Goal: Information Seeking & Learning: Learn about a topic

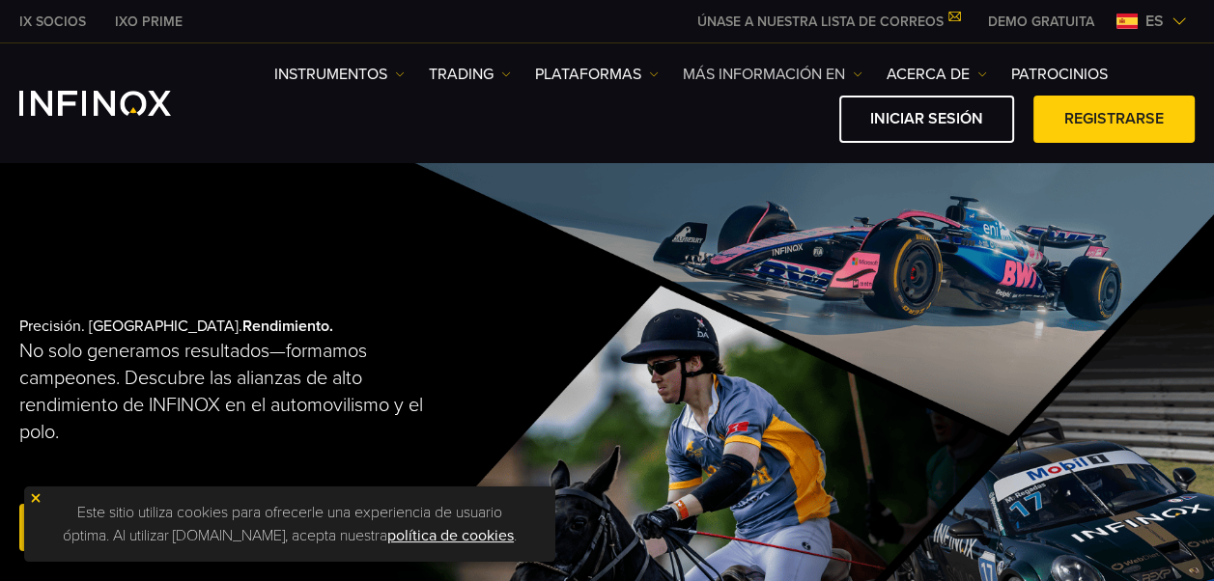
click at [854, 71] on img at bounding box center [858, 75] width 10 height 10
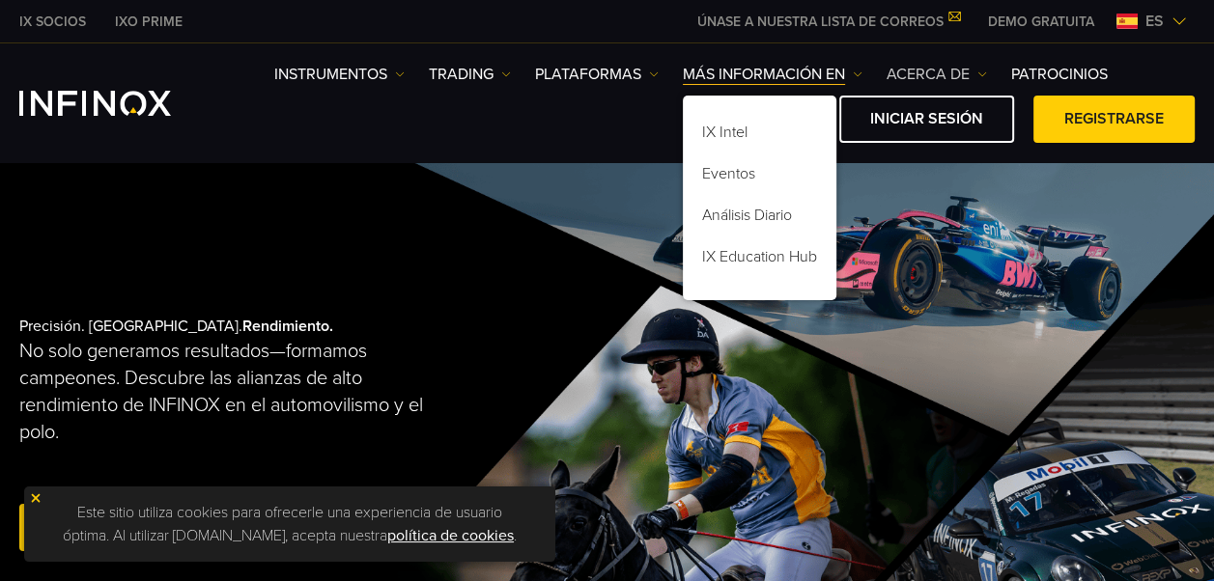
click at [960, 71] on link "ACERCA DE" at bounding box center [937, 74] width 100 height 23
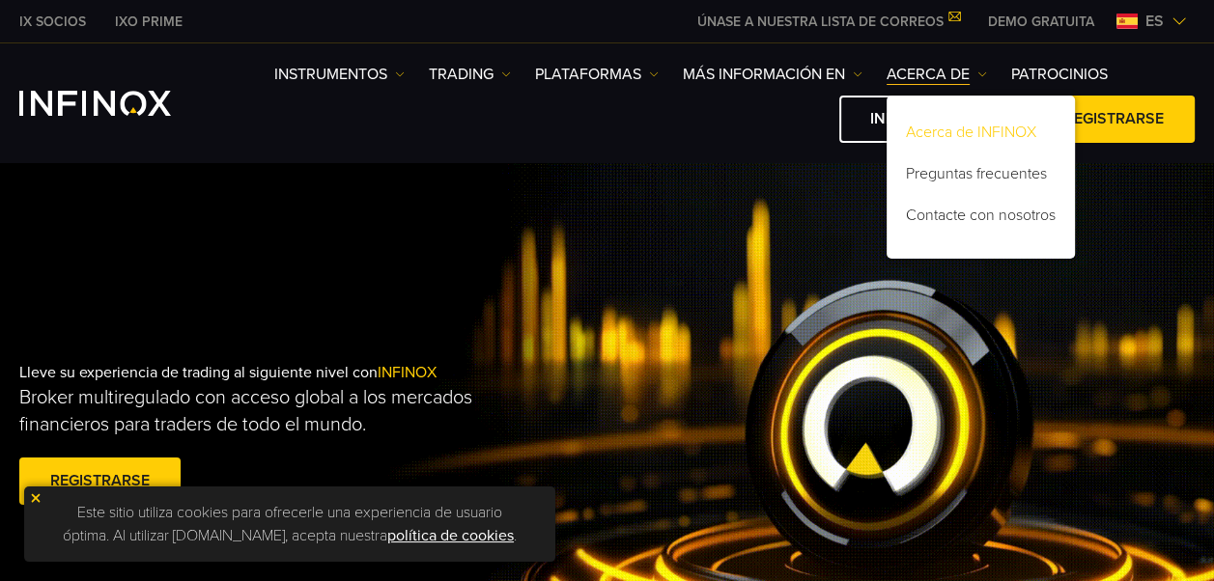
click at [966, 129] on link "Acerca de INFINOX" at bounding box center [981, 136] width 188 height 42
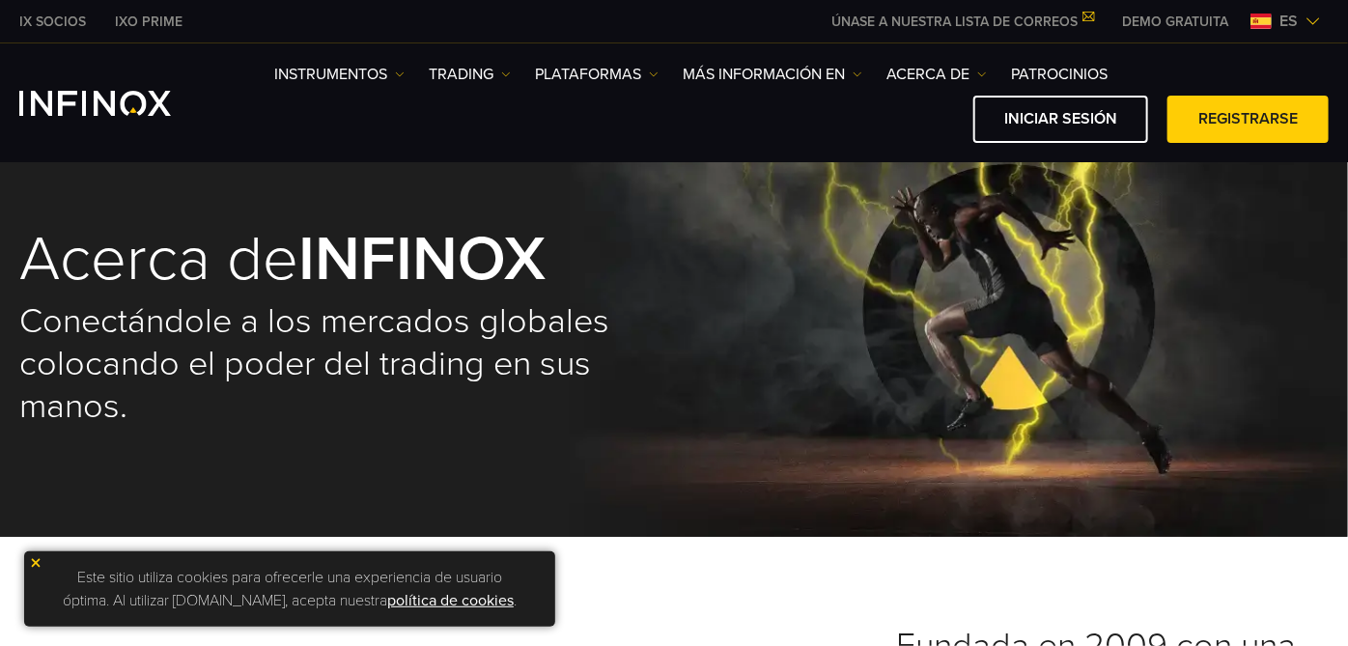
click at [33, 560] on img at bounding box center [36, 563] width 14 height 14
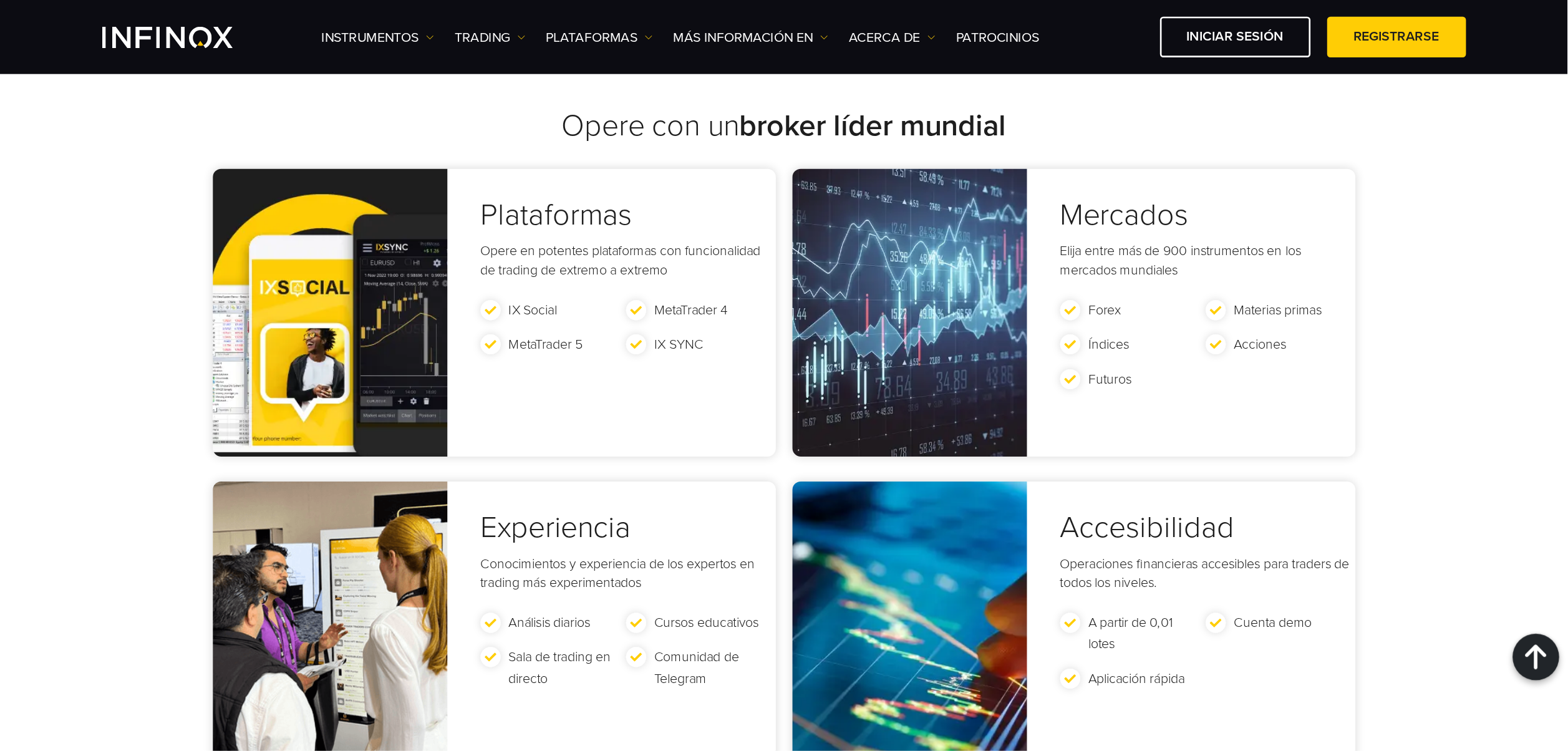
scroll to position [2357, 0]
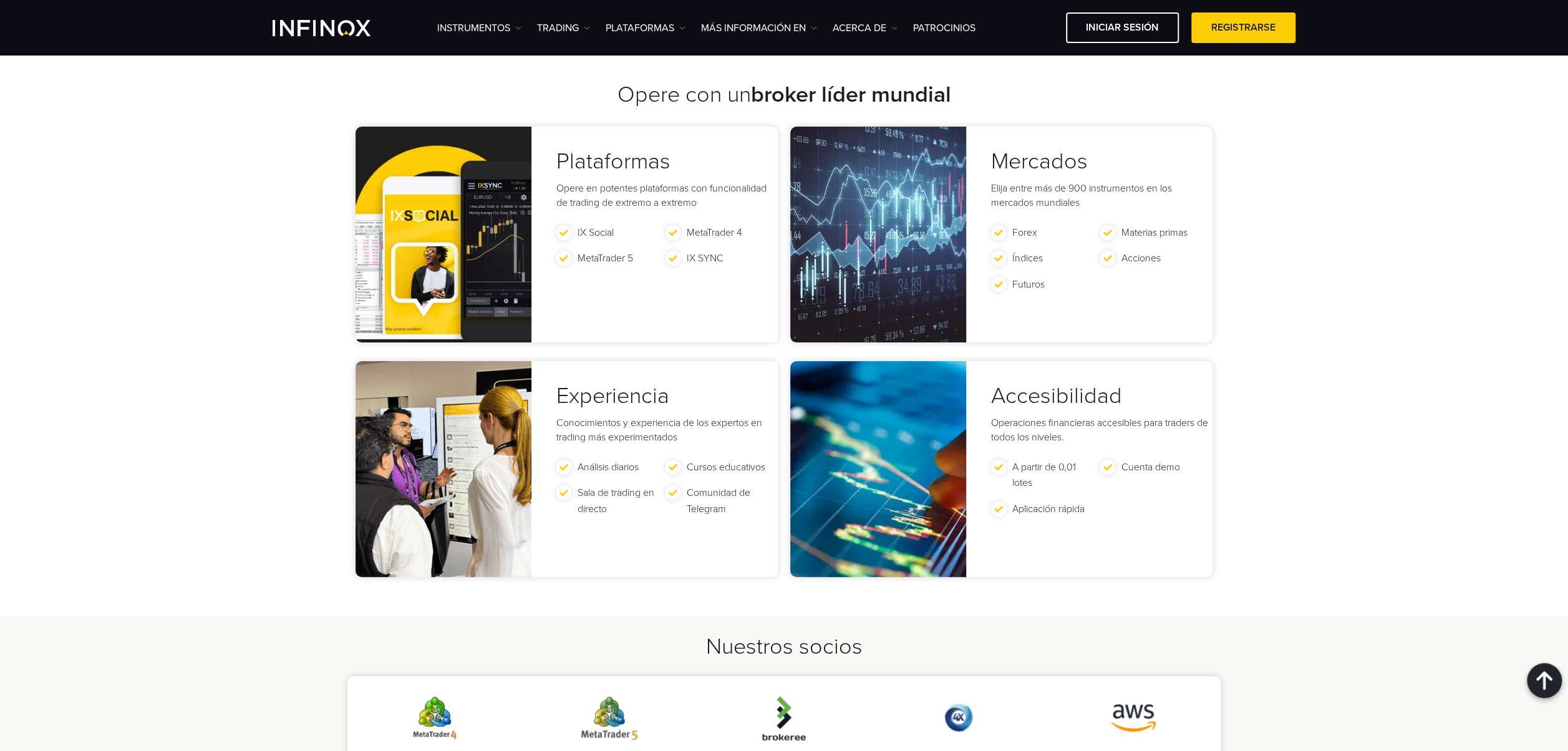
drag, startPoint x: 856, startPoint y: 9, endPoint x: 1463, endPoint y: 269, distance: 660.3
click at [783, 269] on div "Opere con un broker líder mundial Plataformas Opere en potentes plataformas con…" at bounding box center [784, 338] width 1568 height 556
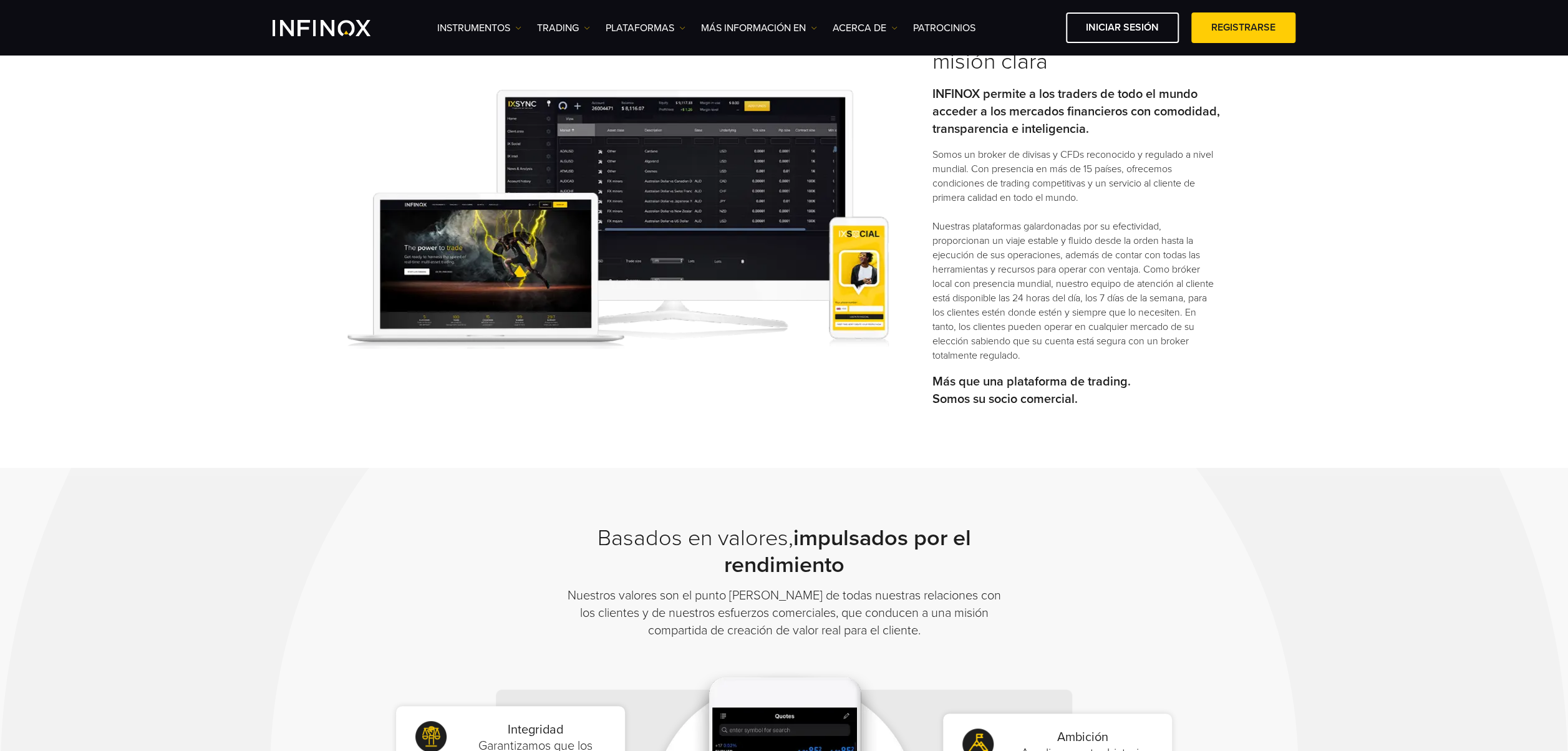
scroll to position [236, 0]
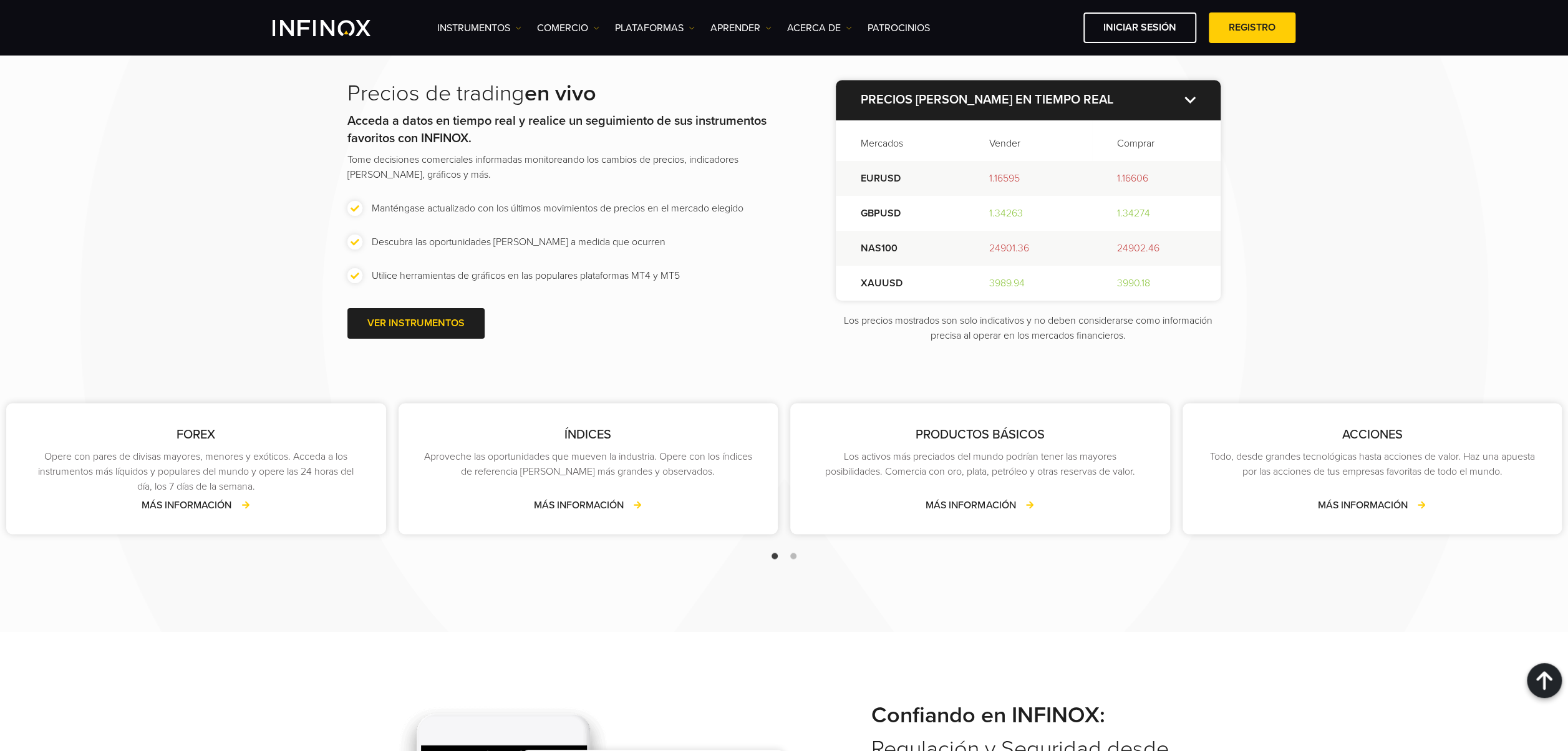
scroll to position [1746, 0]
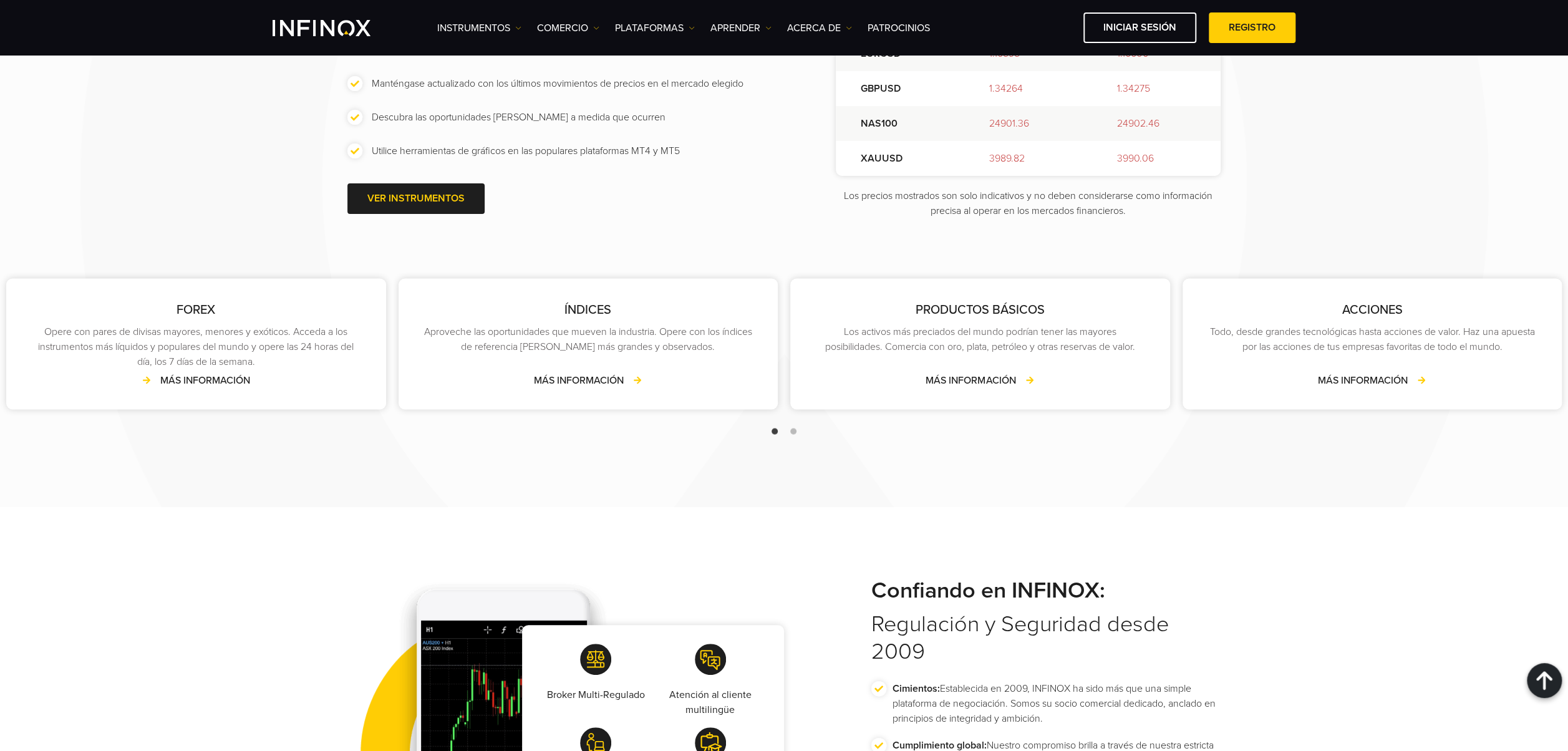
click at [172, 387] on link "MÁS INFORMACIÓN" at bounding box center [196, 380] width 108 height 15
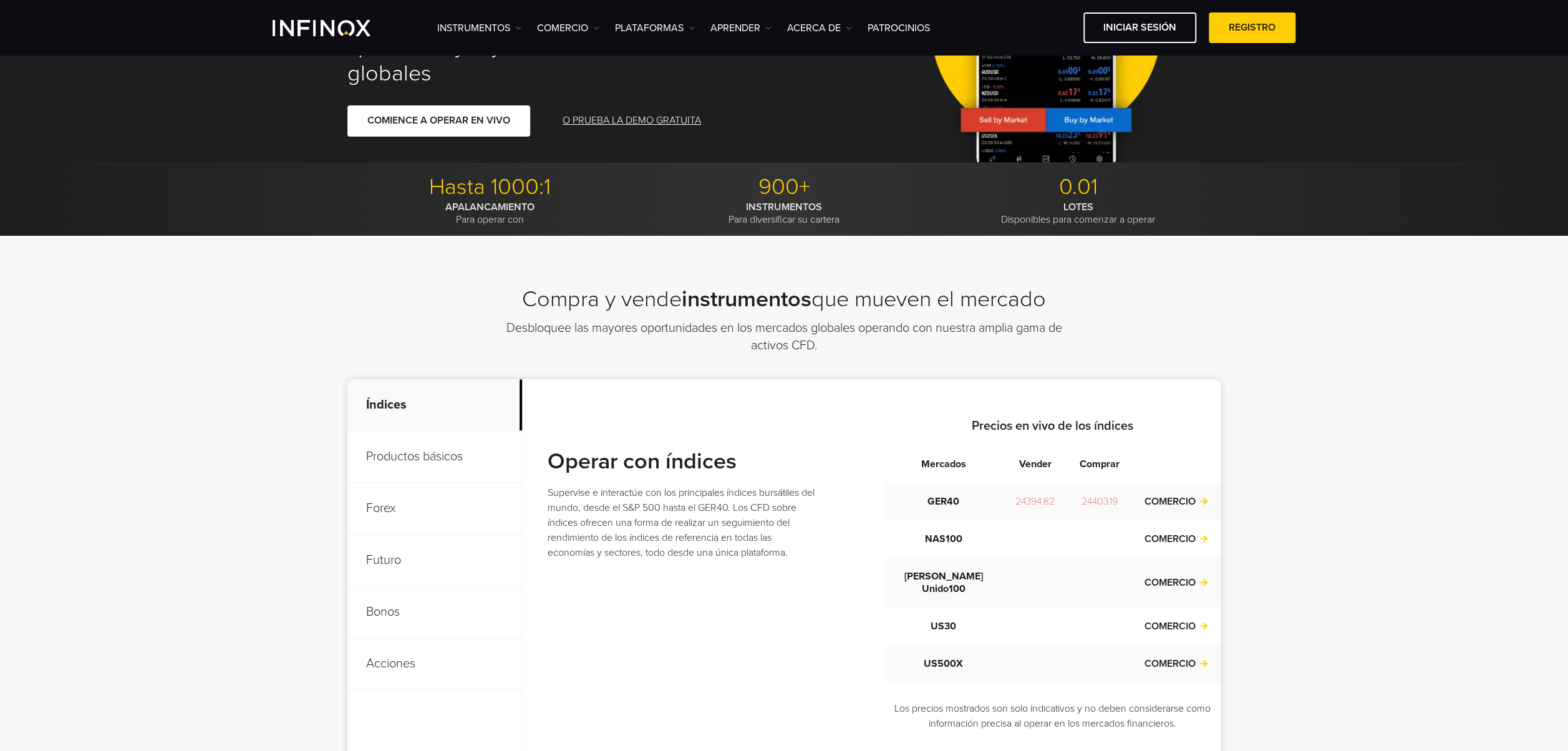
scroll to position [249, 0]
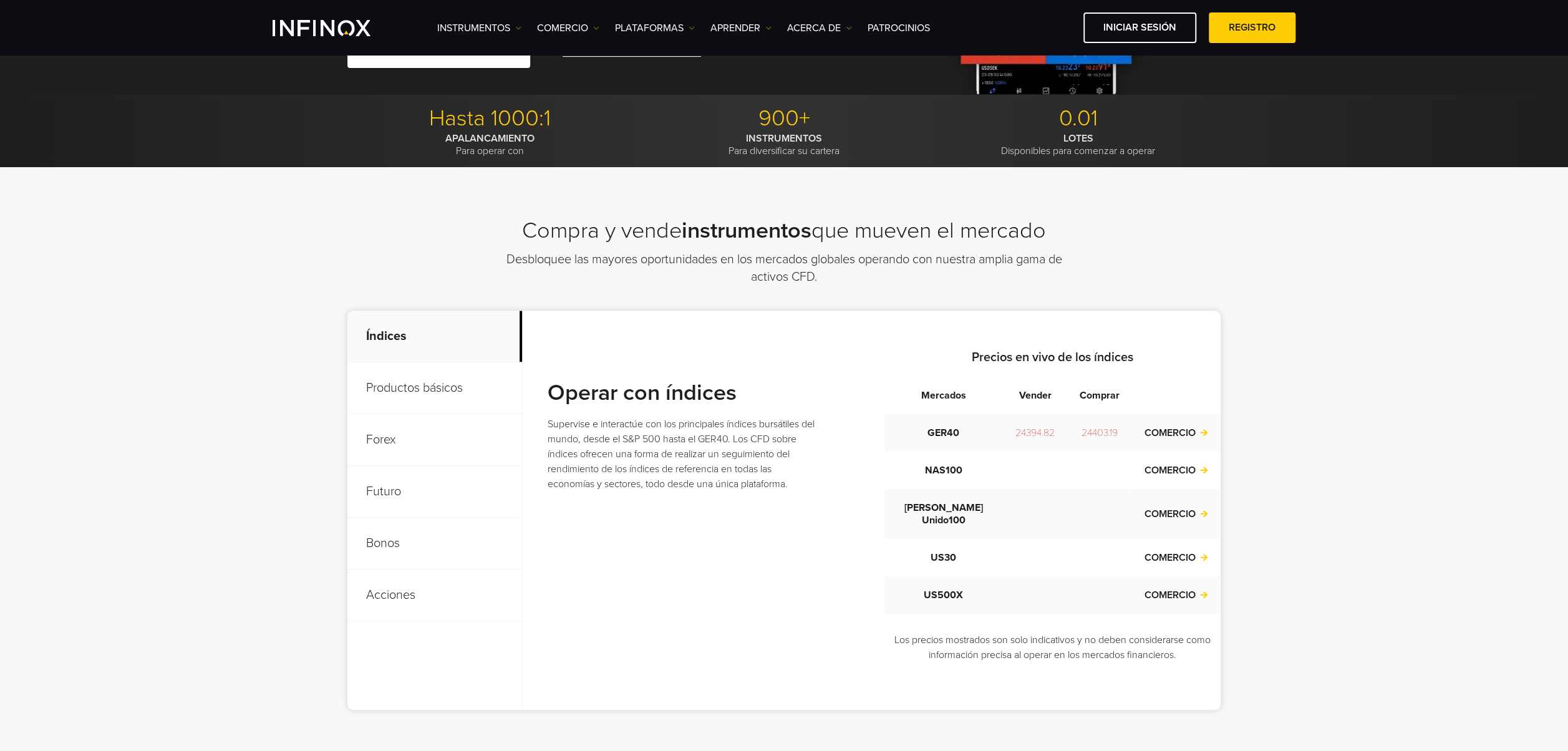
click at [391, 434] on p "Forex" at bounding box center [435, 440] width 174 height 52
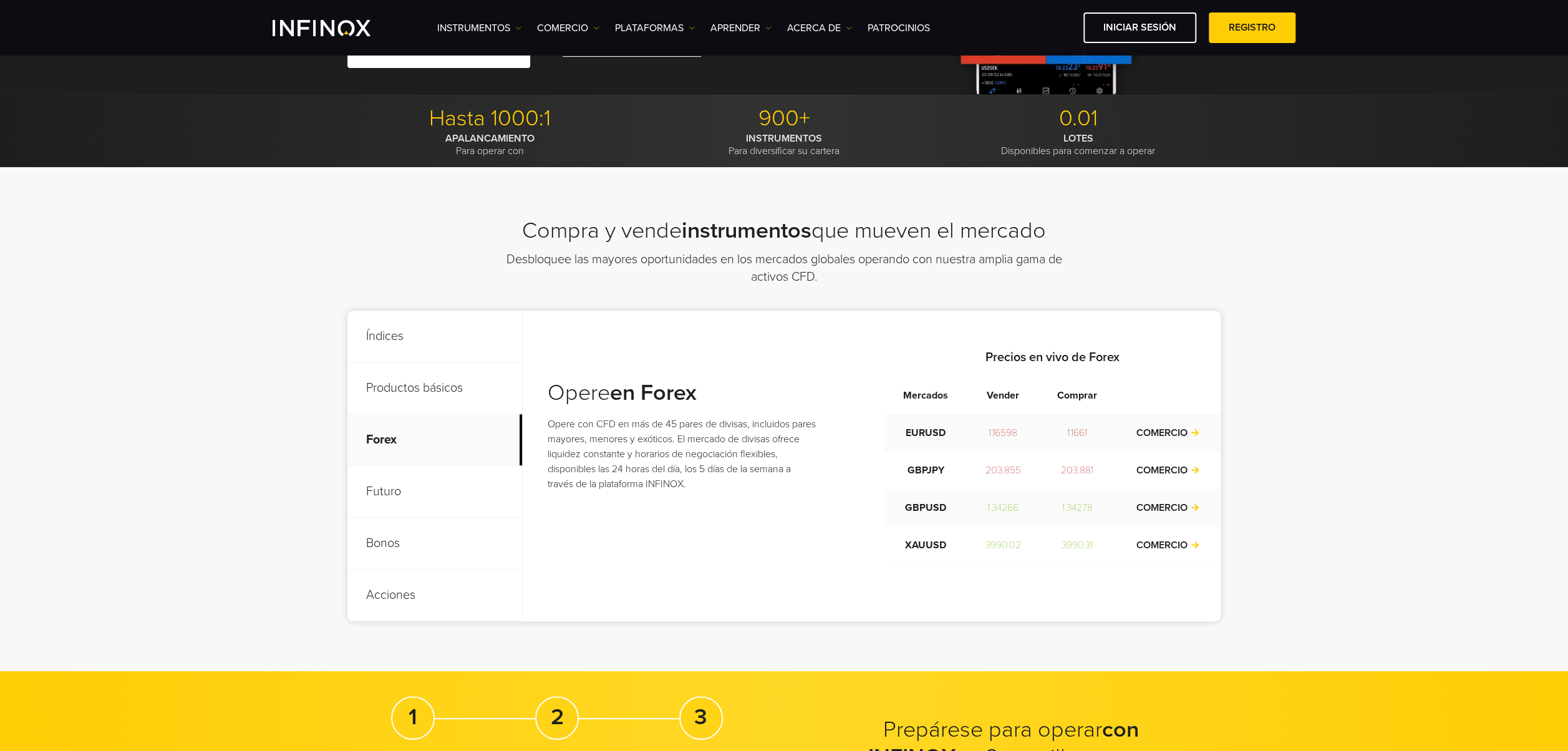
click at [377, 486] on p "Futuro" at bounding box center [435, 491] width 174 height 52
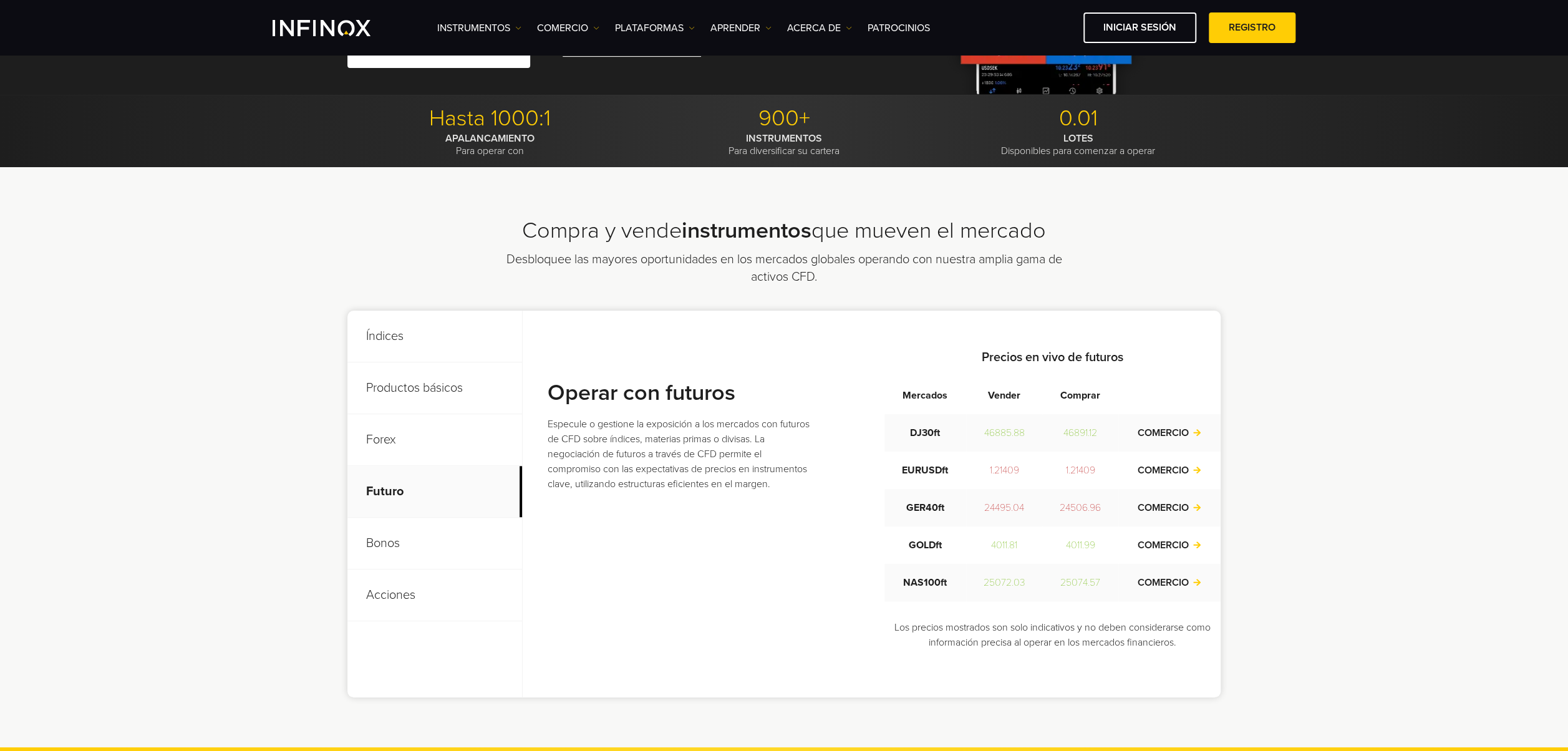
click at [407, 540] on p "Bonos" at bounding box center [435, 544] width 174 height 52
click at [396, 597] on p "Acciones" at bounding box center [435, 595] width 174 height 52
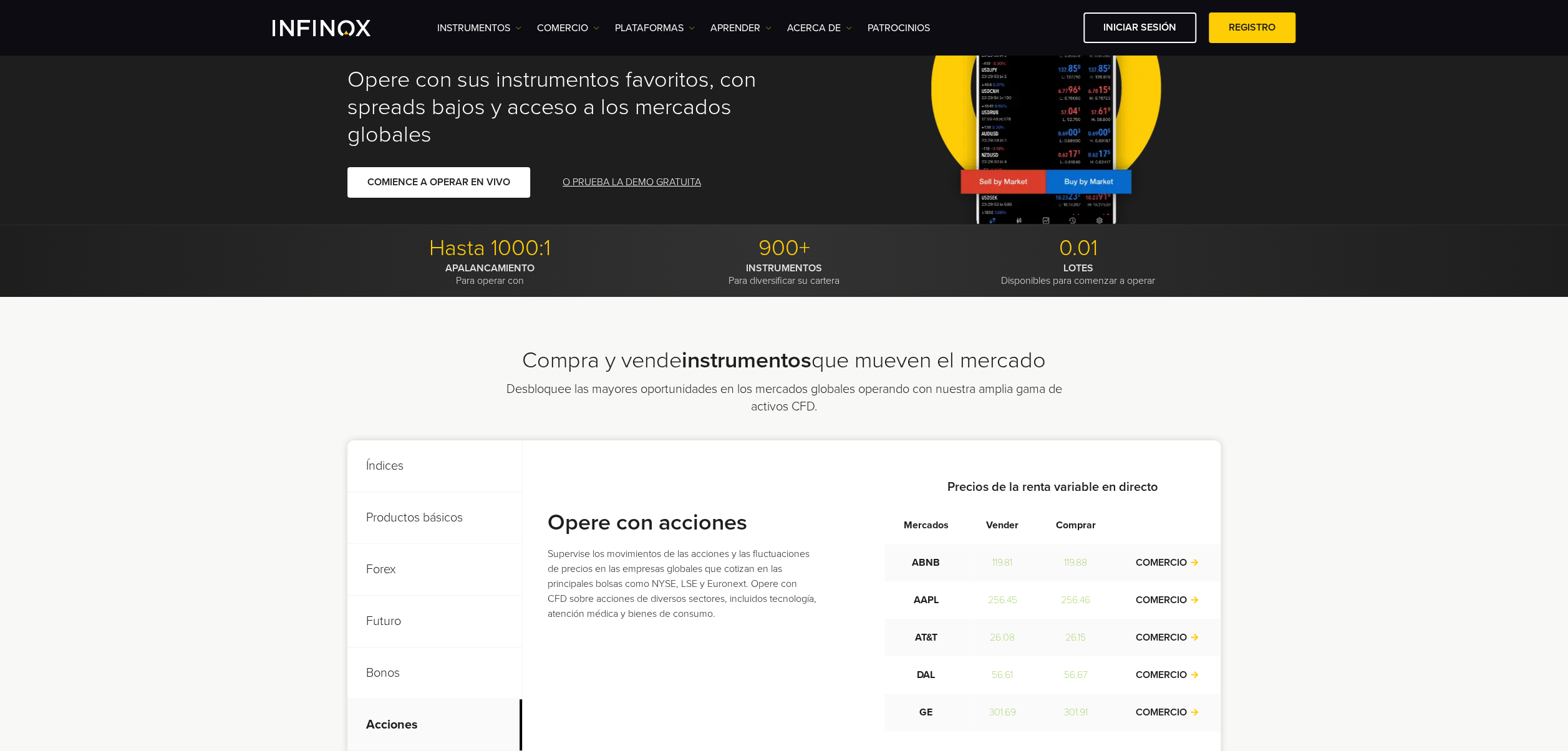
scroll to position [0, 0]
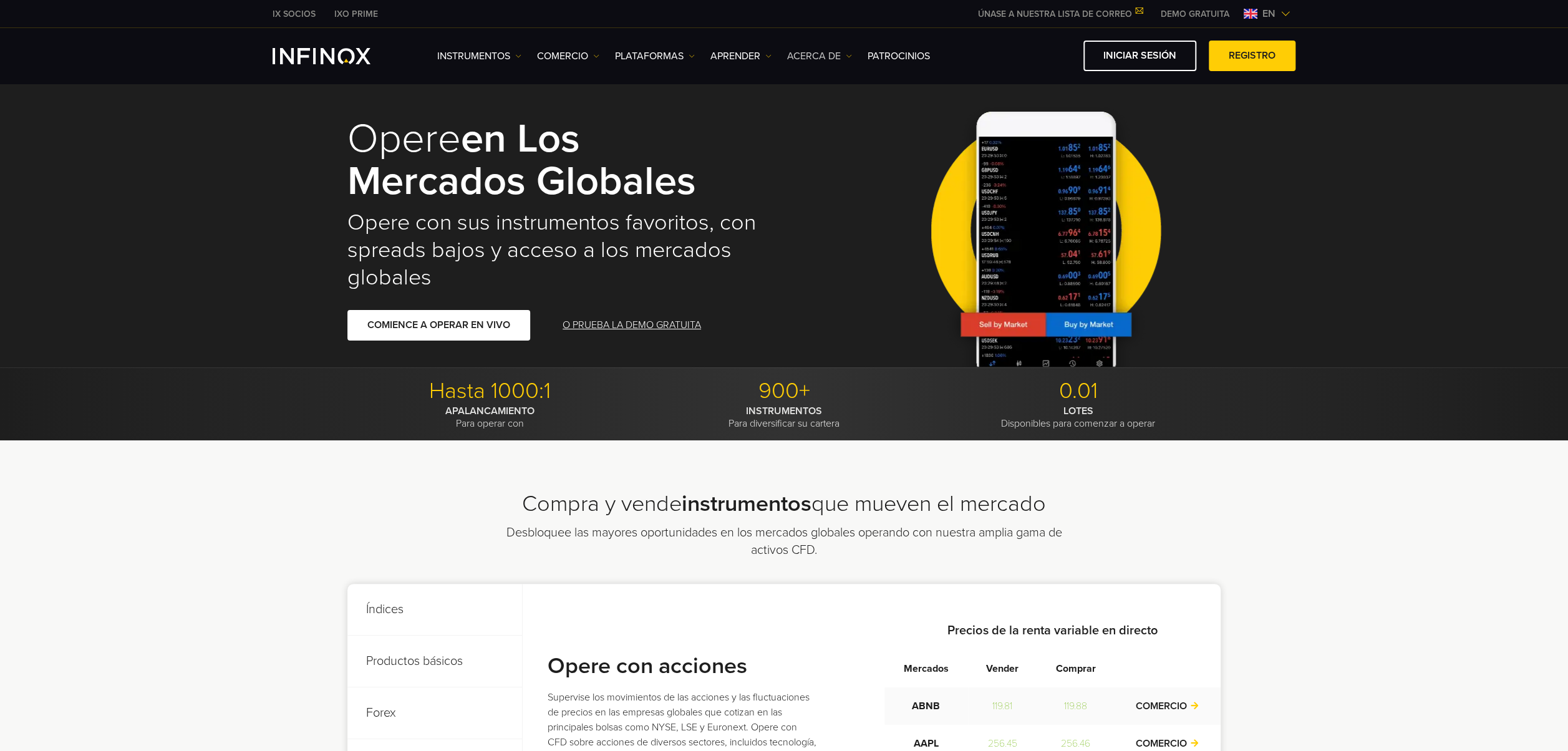
click at [823, 57] on font "ACERCA DE" at bounding box center [814, 56] width 54 height 15
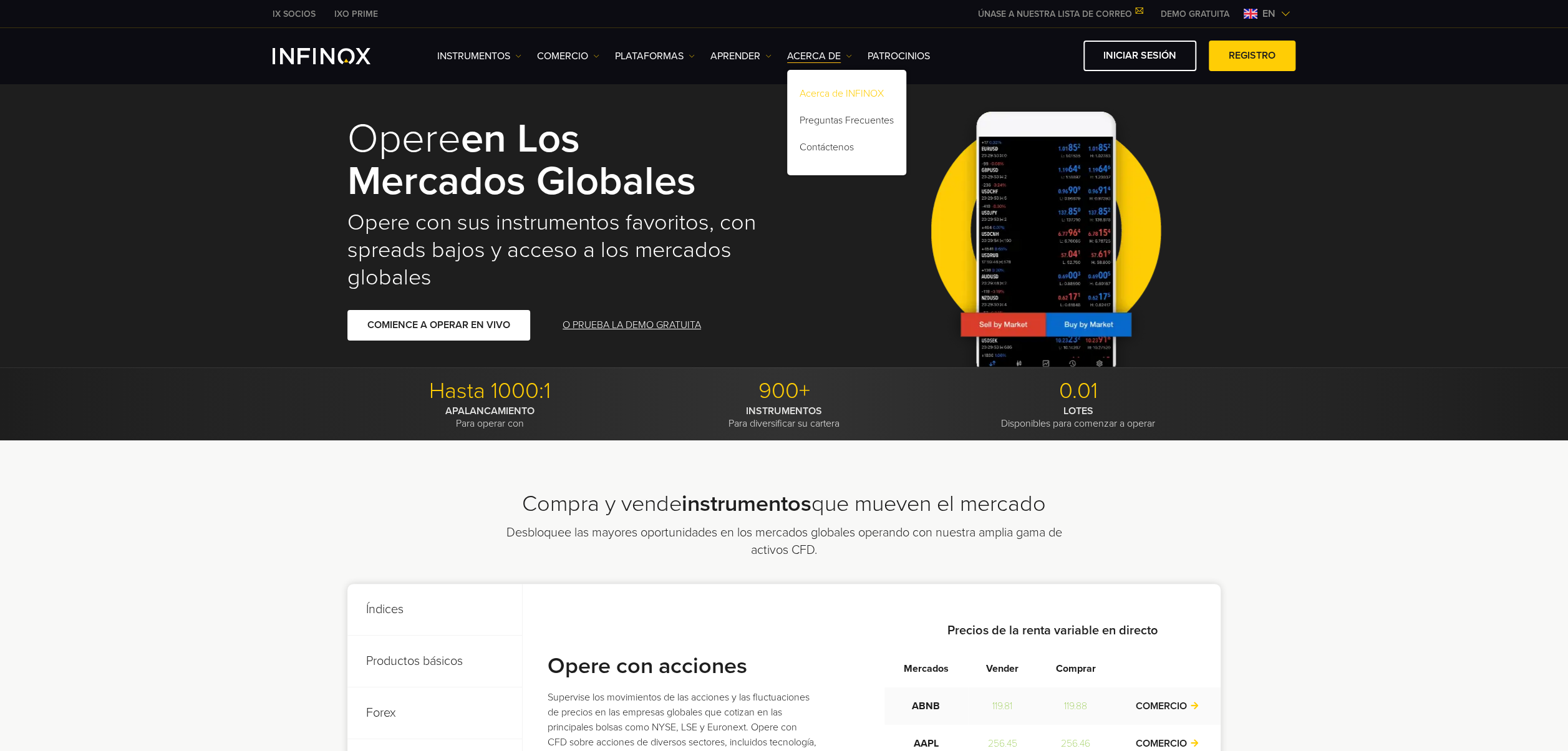
click at [843, 95] on link "Acerca de INFINOX" at bounding box center [847, 96] width 119 height 27
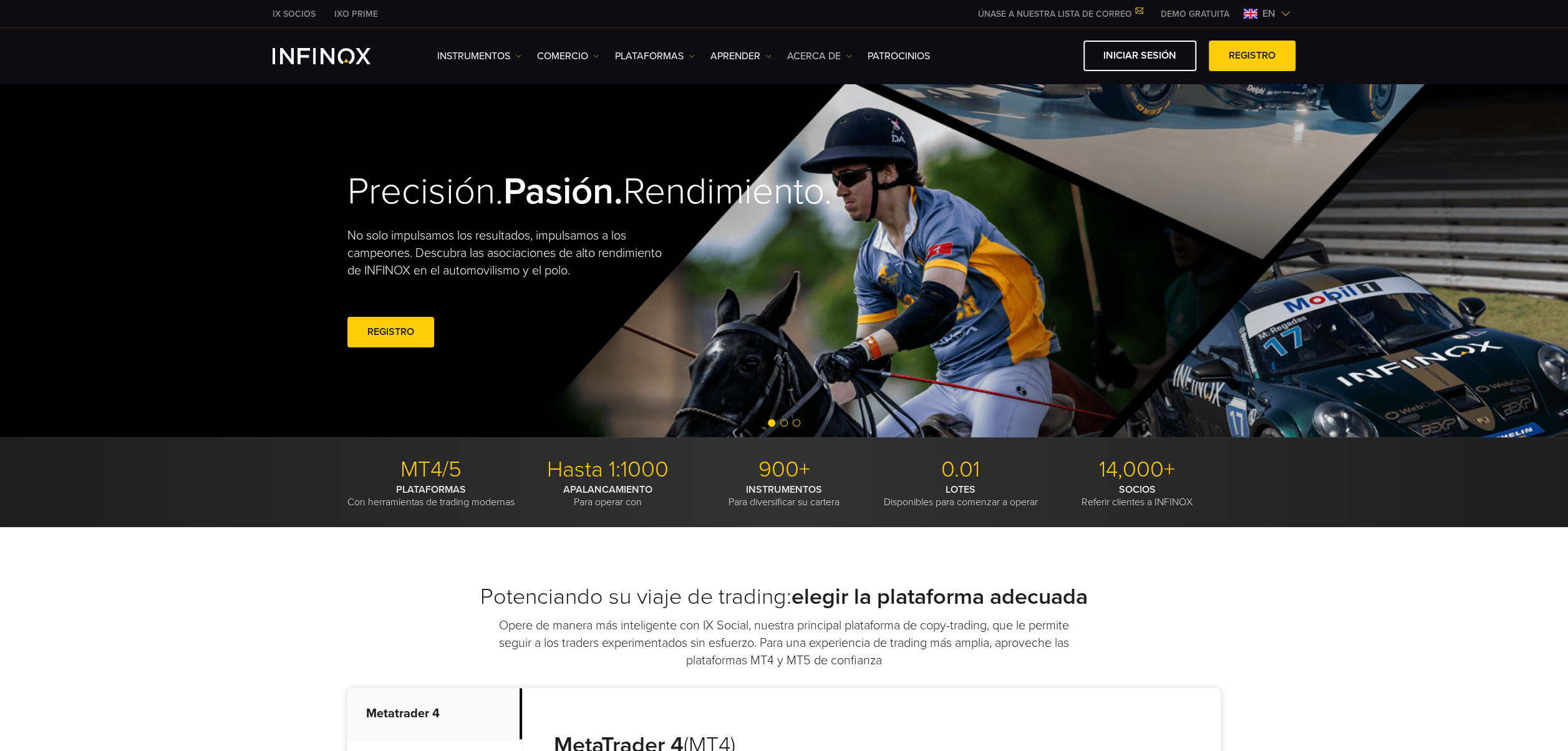
click at [809, 55] on font "ACERCA DE" at bounding box center [814, 56] width 54 height 15
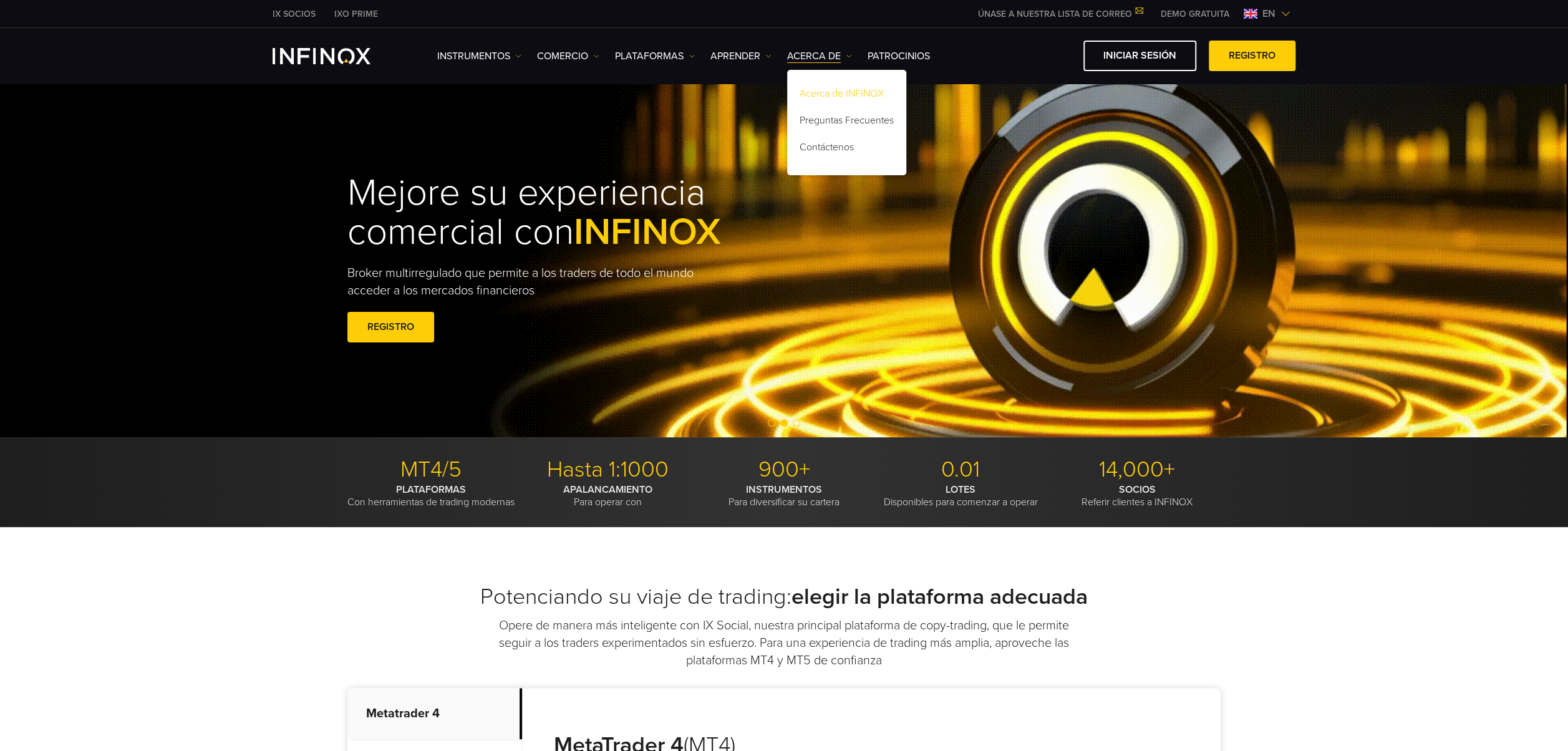
click at [843, 94] on link "Acerca de INFINOX" at bounding box center [847, 96] width 119 height 27
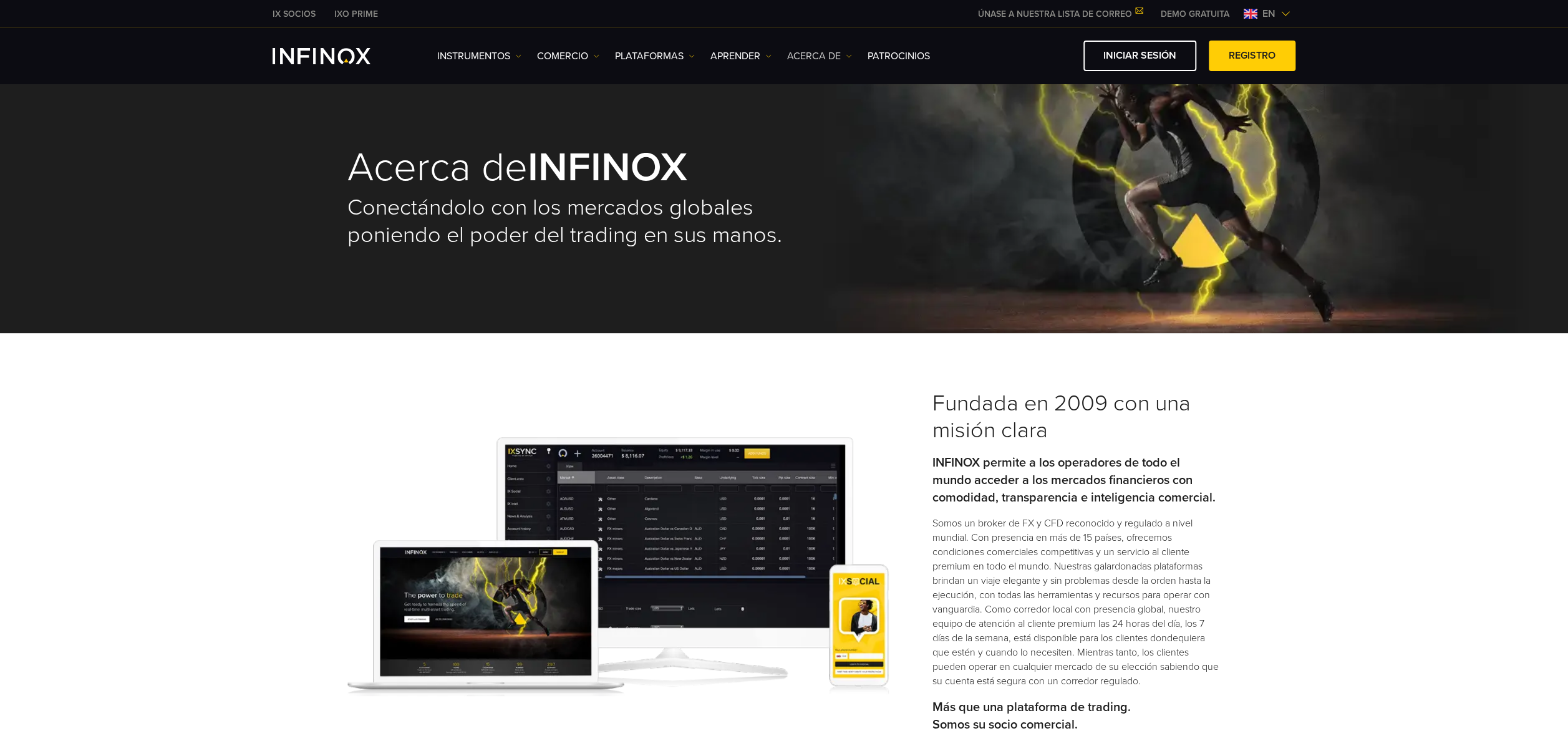
click at [836, 54] on font "ACERCA DE" at bounding box center [814, 56] width 54 height 15
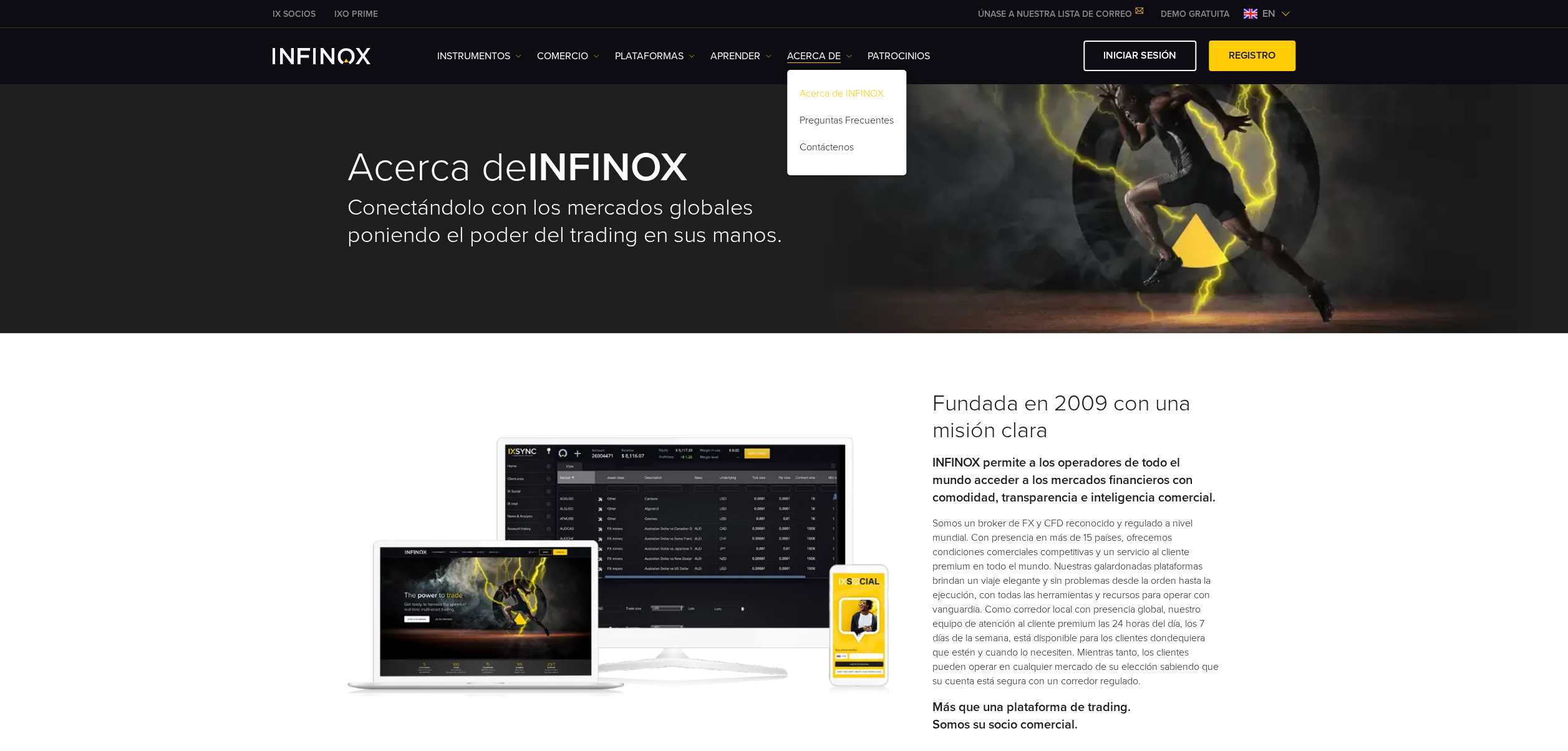
click at [844, 97] on link "Acerca de INFINOX" at bounding box center [847, 96] width 119 height 27
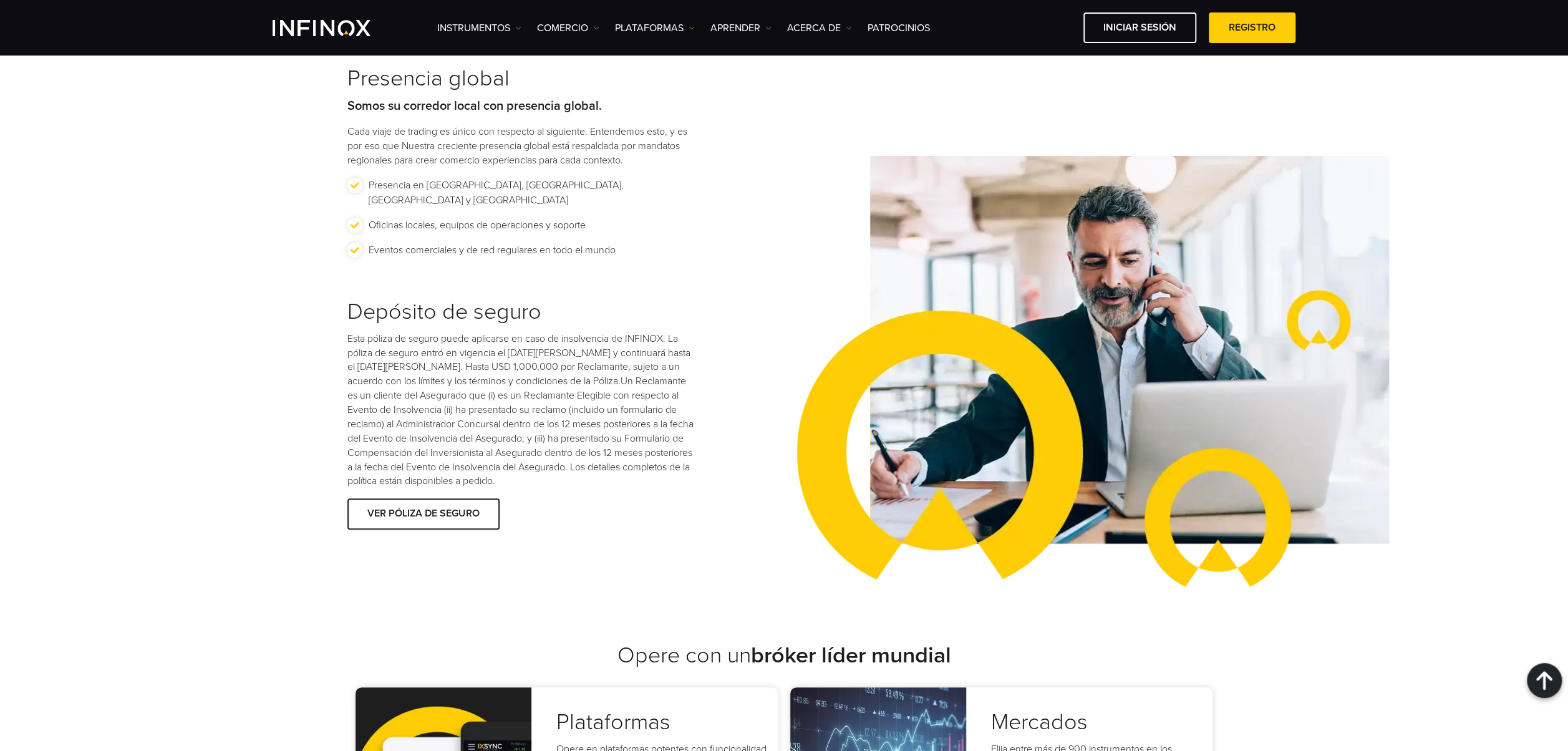
scroll to position [1871, 0]
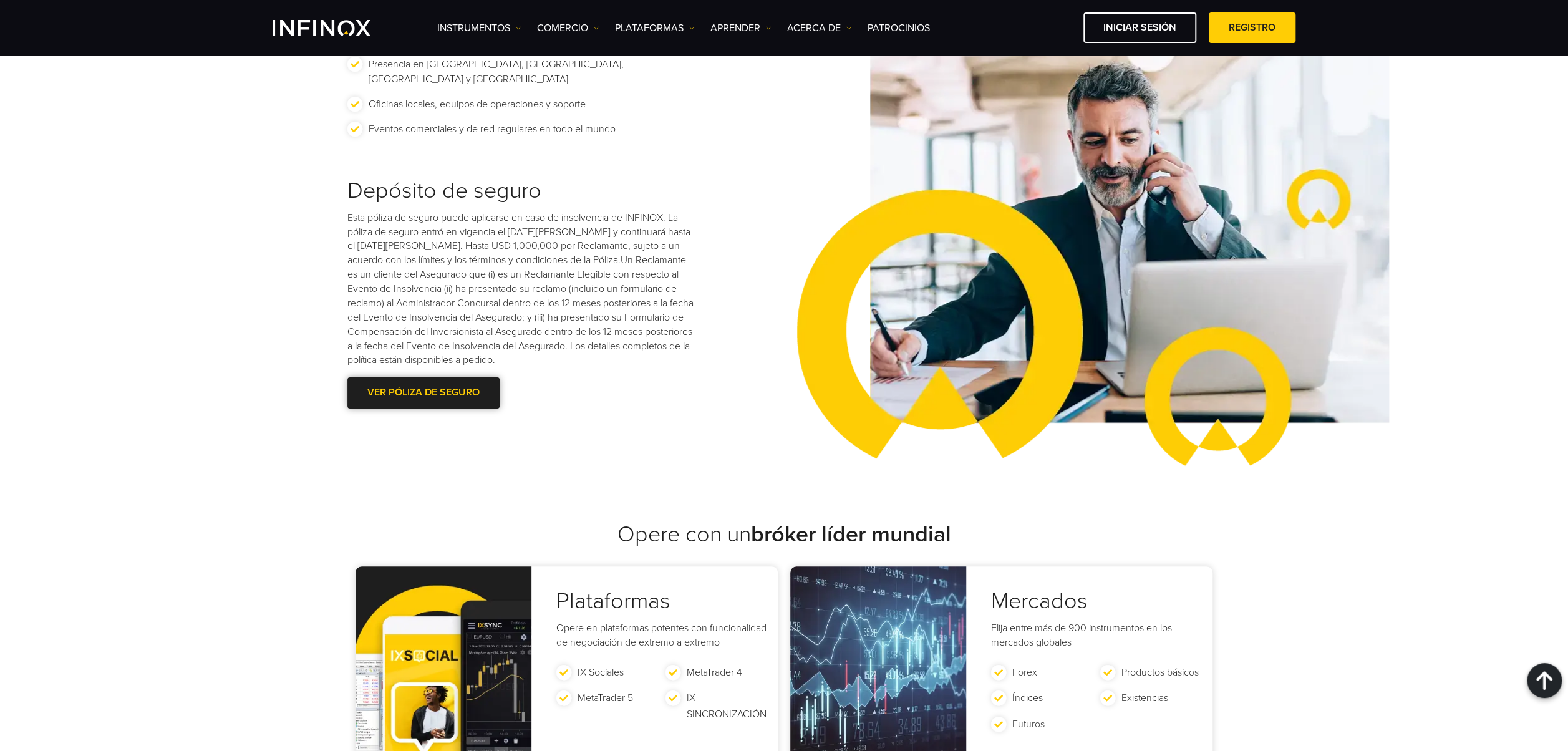
click at [424, 393] on div at bounding box center [424, 393] width 0 height 0
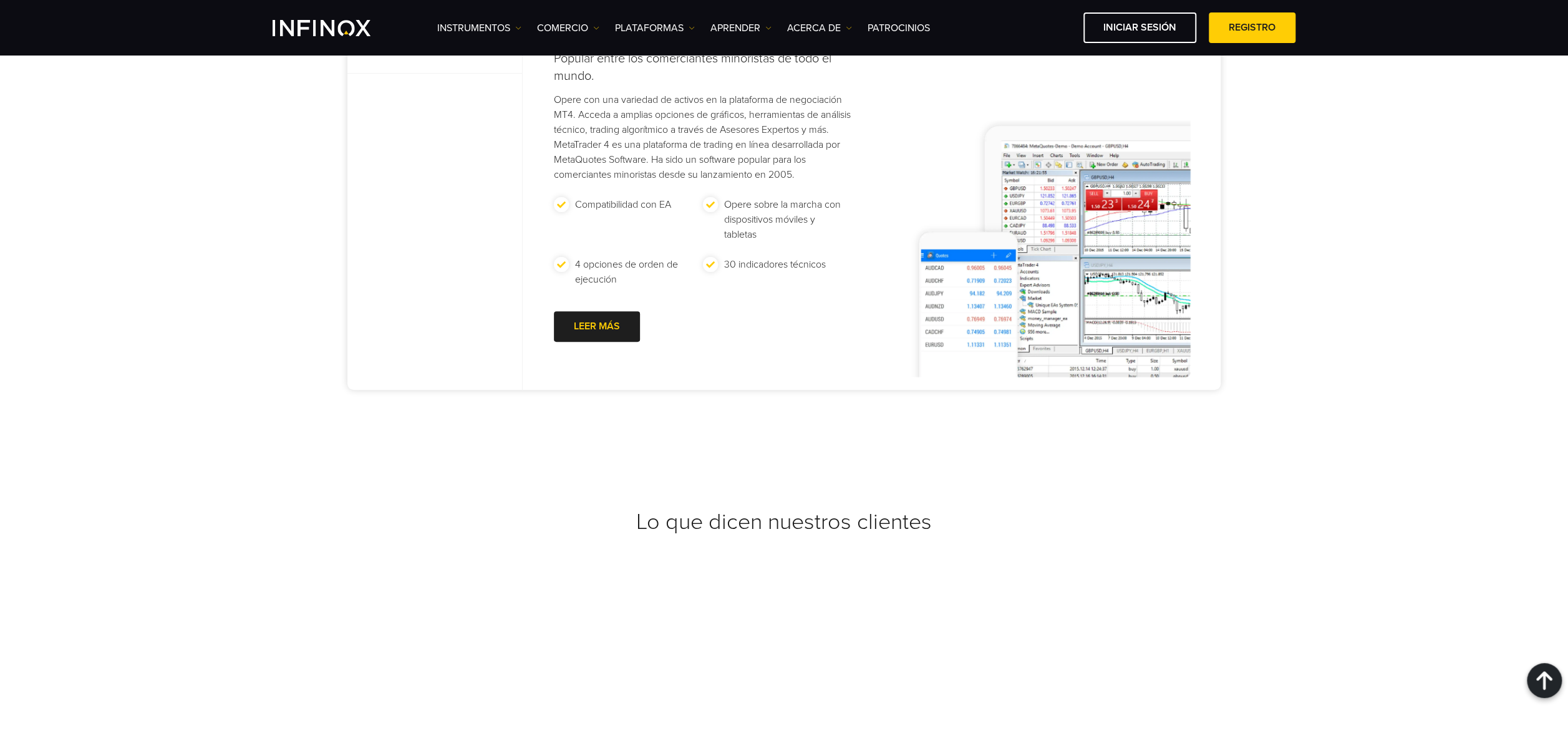
scroll to position [4640, 0]
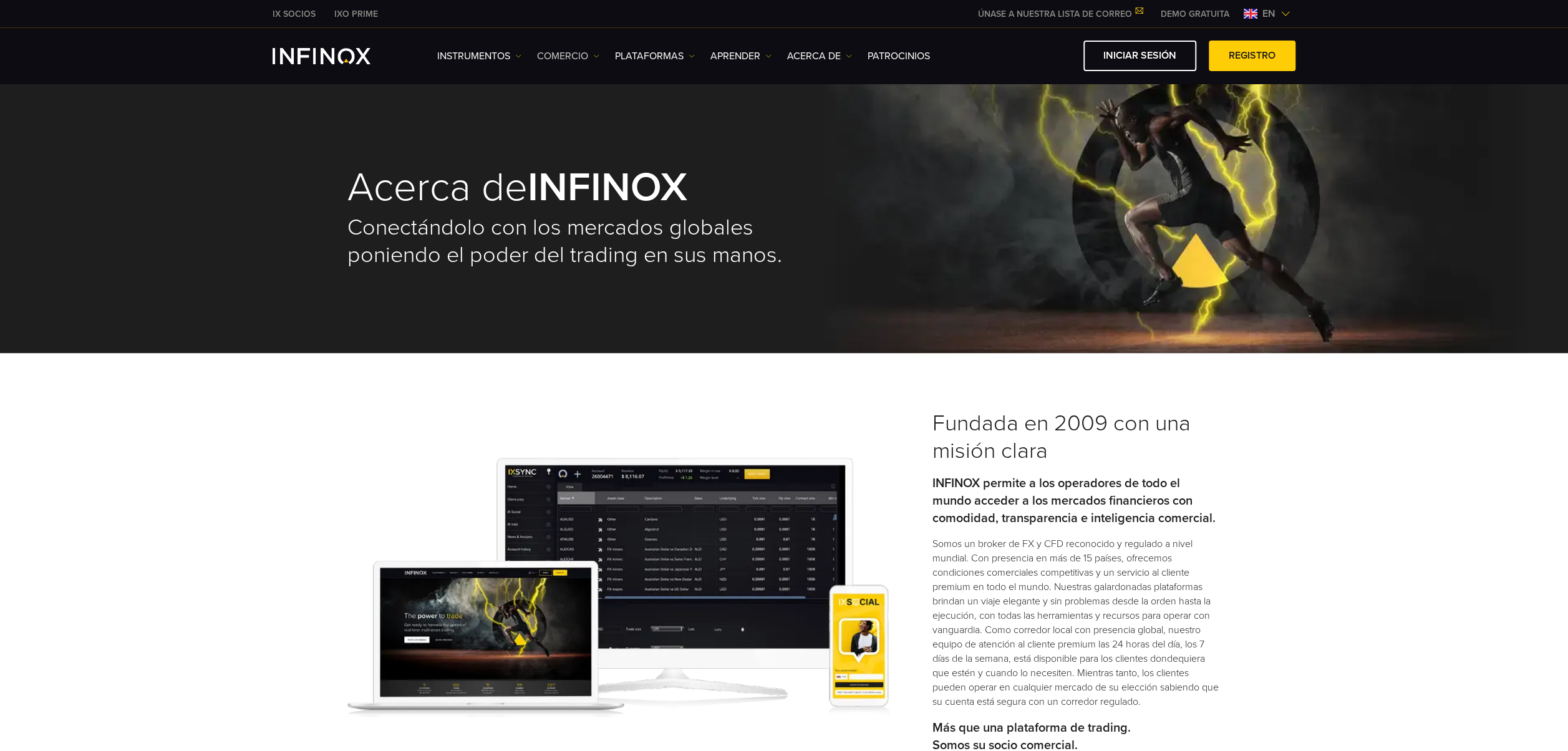
click at [560, 56] on font "COMERCIO" at bounding box center [562, 56] width 51 height 15
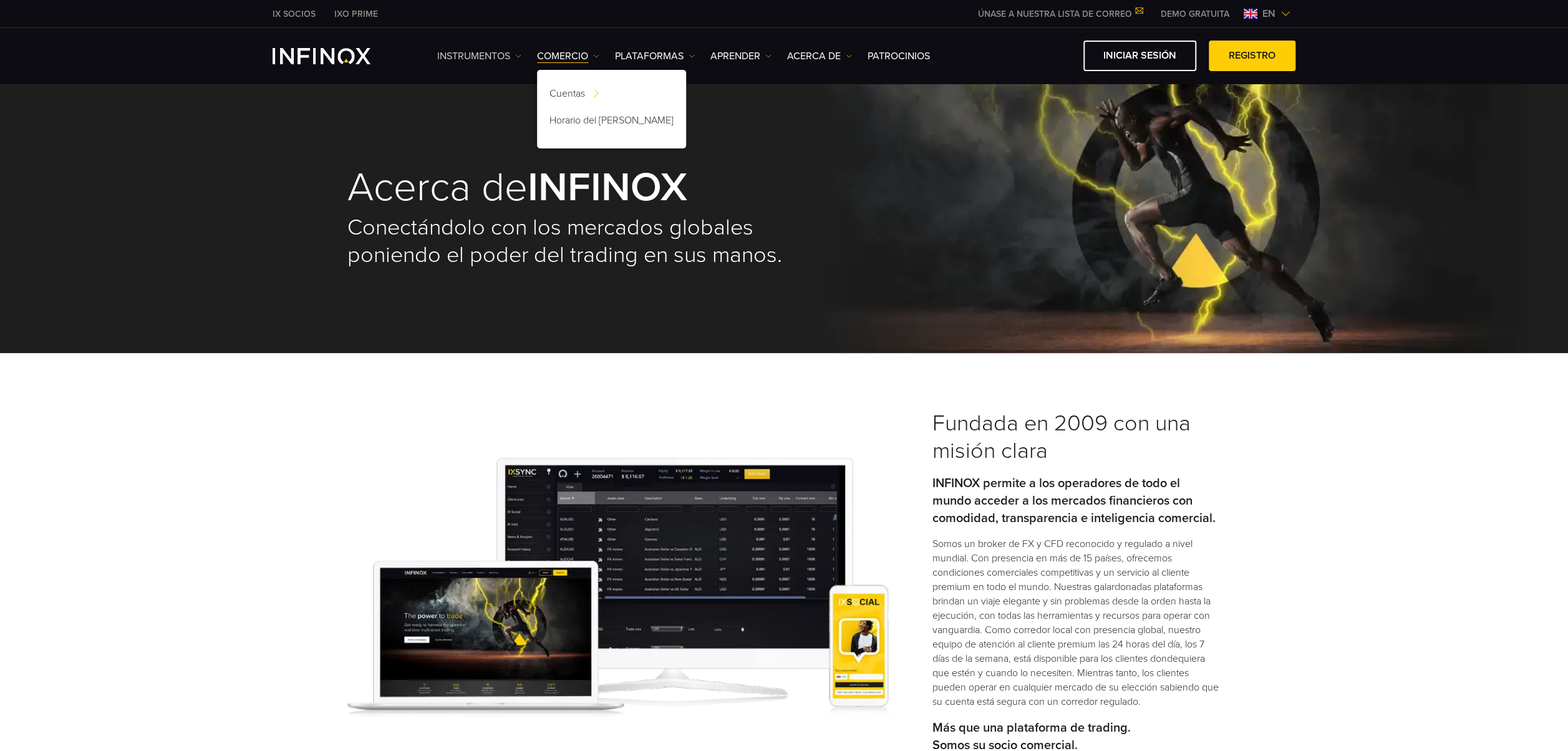
click at [473, 48] on font "Instrumentos" at bounding box center [473, 56] width 73 height 15
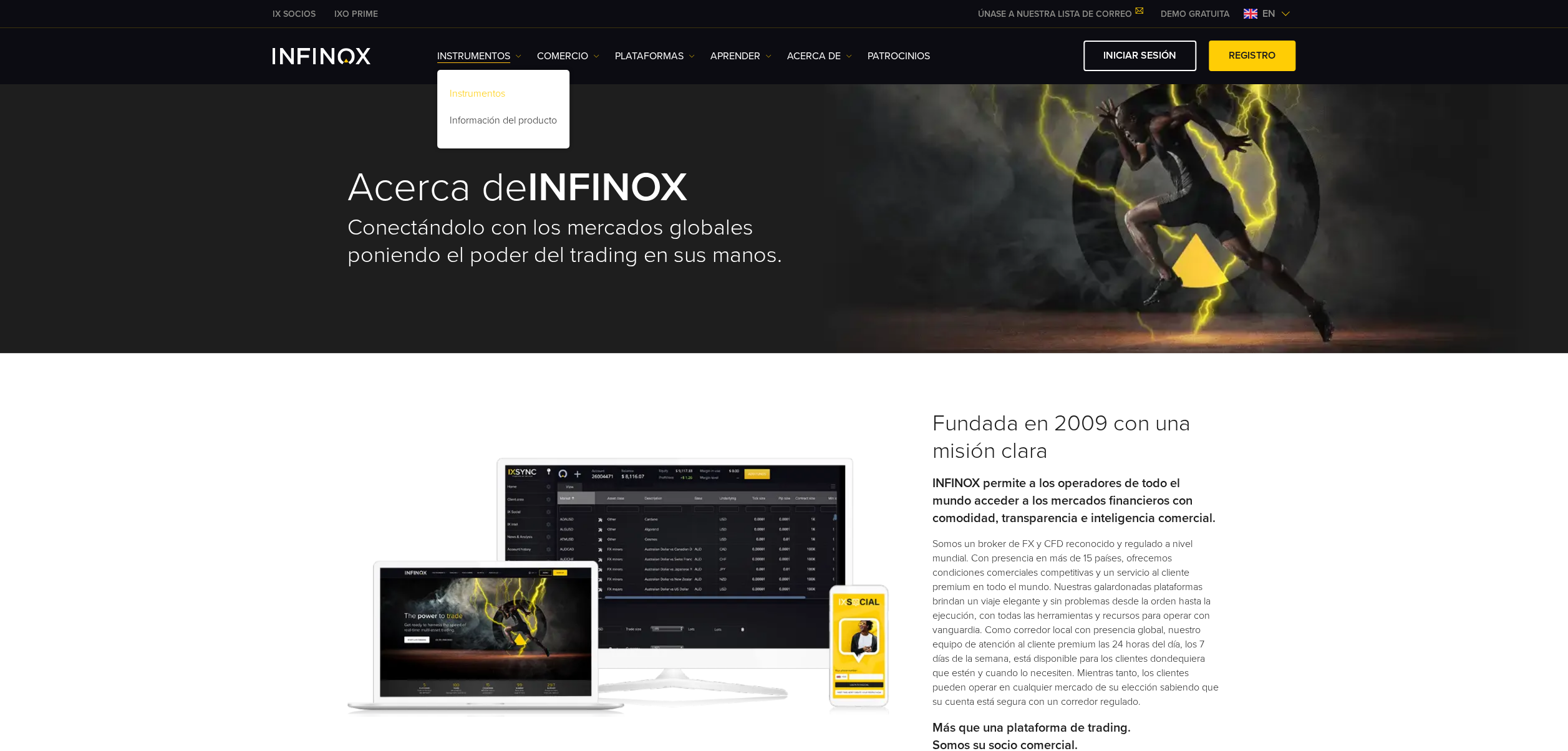
click at [499, 88] on link "Instrumentos" at bounding box center [503, 96] width 132 height 27
